Goal: Navigation & Orientation: Understand site structure

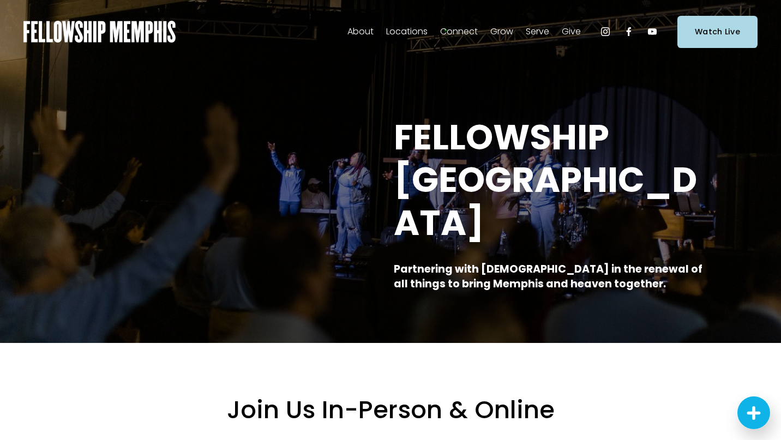
click at [410, 38] on span "Locations" at bounding box center [406, 32] width 41 height 16
click at [0, 0] on span "In-Person" at bounding box center [0, 0] width 0 height 0
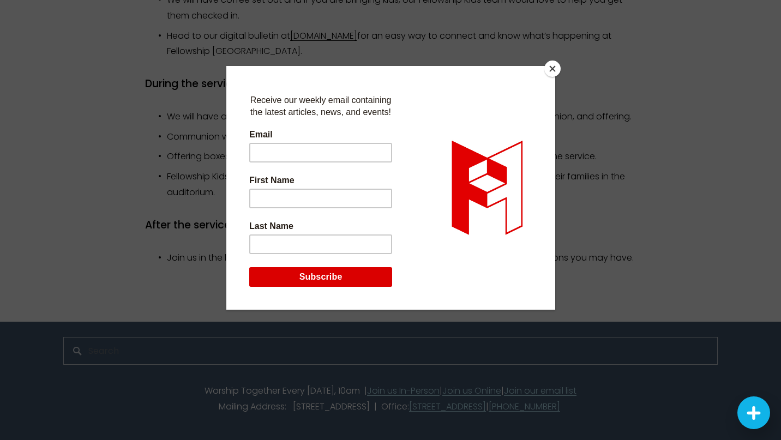
click at [555, 66] on button "Close" at bounding box center [552, 69] width 16 height 16
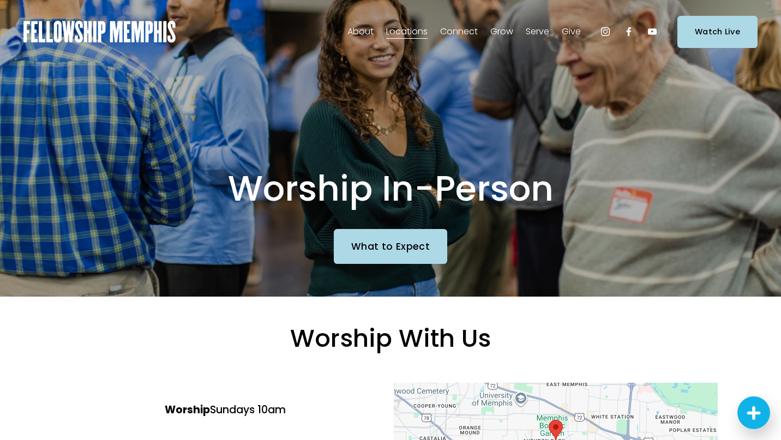
click at [0, 0] on span "Staff" at bounding box center [0, 0] width 0 height 0
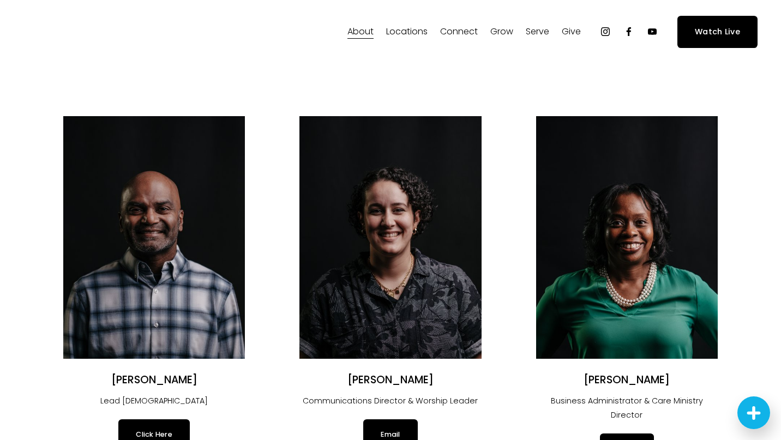
click at [0, 0] on span "Online" at bounding box center [0, 0] width 0 height 0
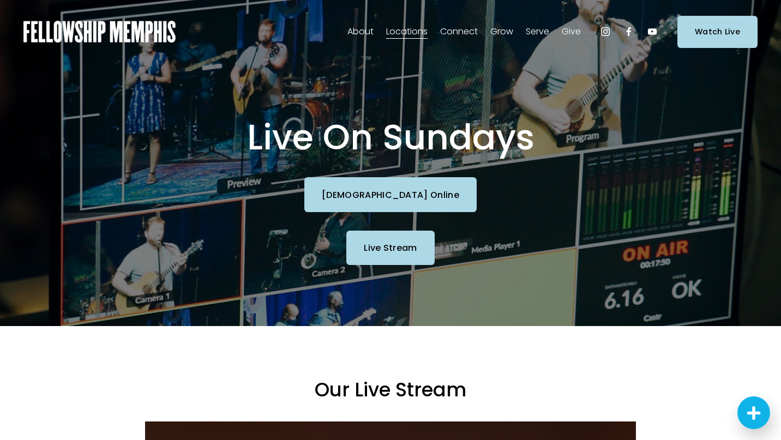
click at [0, 0] on span "In-Person" at bounding box center [0, 0] width 0 height 0
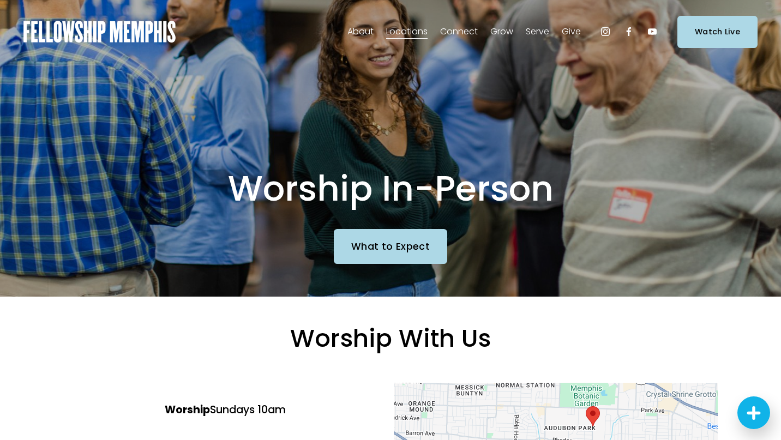
click at [0, 0] on span "Our Values" at bounding box center [0, 0] width 0 height 0
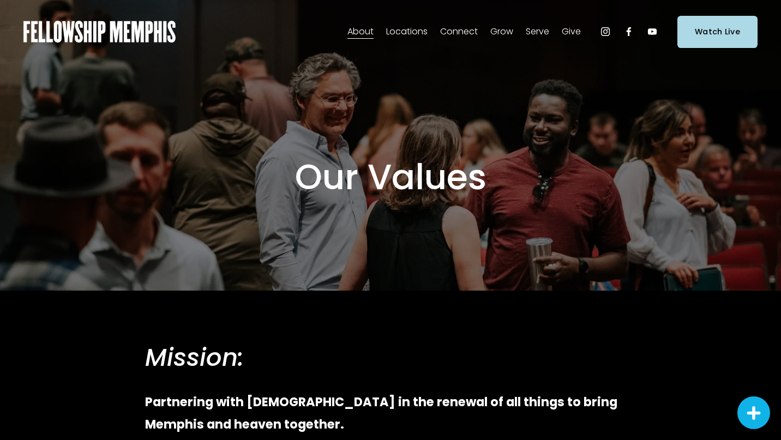
click at [609, 32] on use "Instagram" at bounding box center [605, 31] width 9 height 9
